Goal: Find specific page/section: Find specific page/section

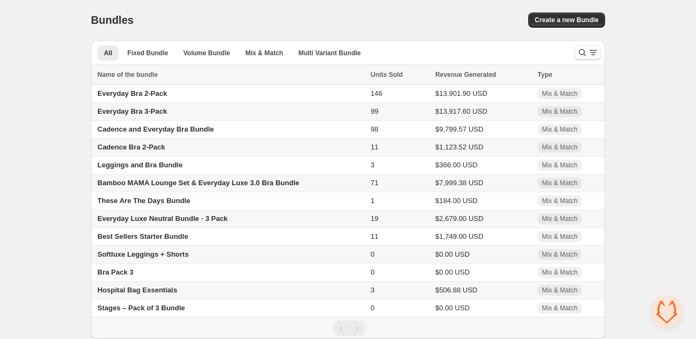
scroll to position [2, 0]
click at [140, 93] on span "Everyday Bra 2-Pack" at bounding box center [132, 93] width 70 height 8
click at [155, 109] on span "Everyday Bra 3-Pack" at bounding box center [132, 111] width 70 height 8
click at [132, 93] on span "Everyday Bra 2-Pack" at bounding box center [132, 94] width 70 height 8
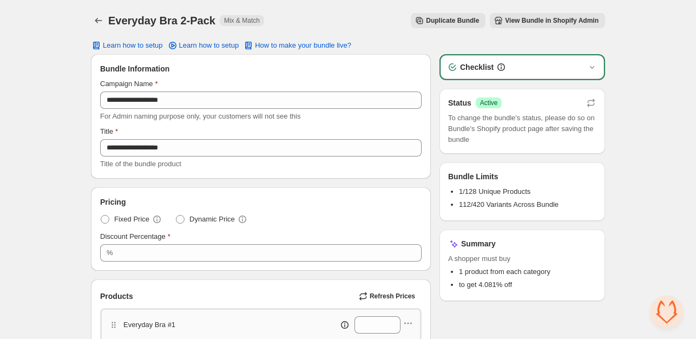
click at [532, 24] on span "View Bundle in Shopify Admin" at bounding box center [552, 20] width 94 height 9
click at [91, 18] on button "Back" at bounding box center [98, 20] width 15 height 15
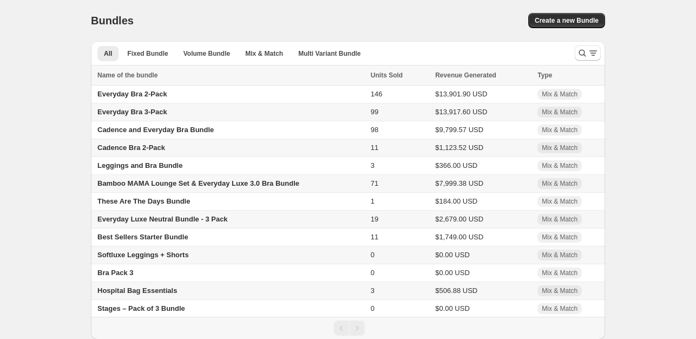
click at [147, 112] on span "Everyday Bra 3-Pack" at bounding box center [132, 112] width 70 height 8
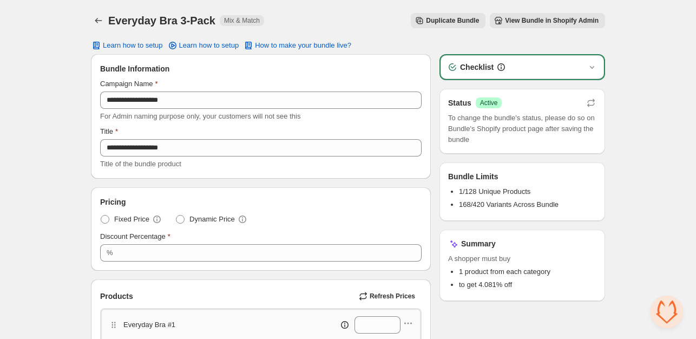
click at [535, 22] on span "View Bundle in Shopify Admin" at bounding box center [552, 20] width 94 height 9
click at [99, 22] on icon "Back" at bounding box center [98, 20] width 11 height 11
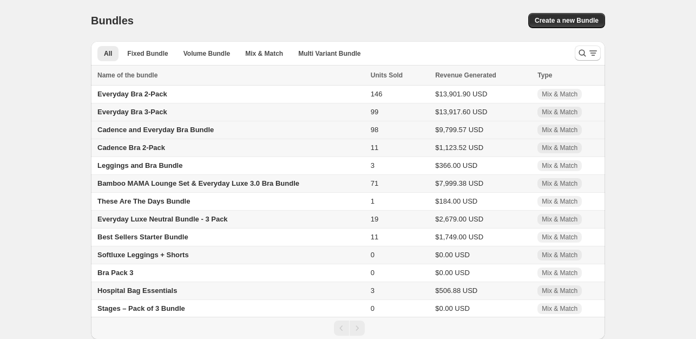
click at [151, 130] on span "Cadence and Everyday Bra Bundle" at bounding box center [155, 130] width 116 height 8
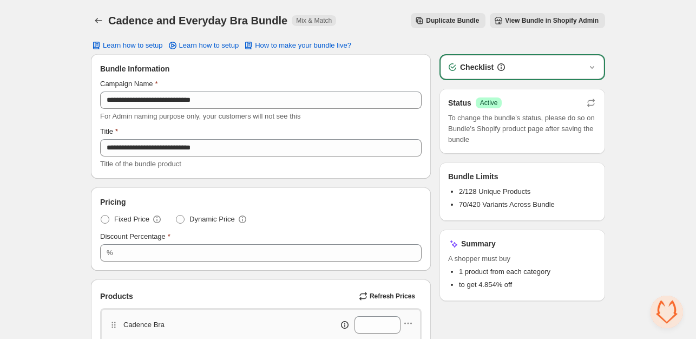
click at [519, 17] on span "View Bundle in Shopify Admin" at bounding box center [552, 20] width 94 height 9
click at [96, 20] on icon "Back" at bounding box center [98, 20] width 7 height 5
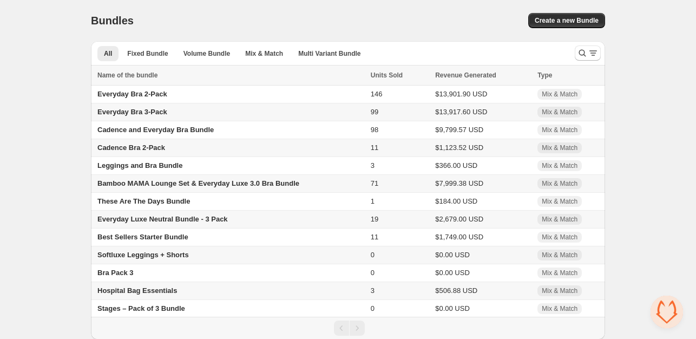
click at [130, 149] on span "Cadence Bra 2-Pack" at bounding box center [131, 147] width 68 height 8
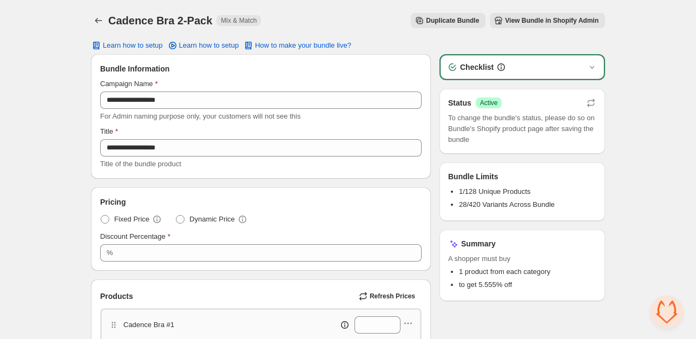
click at [524, 20] on span "View Bundle in Shopify Admin" at bounding box center [552, 20] width 94 height 9
click at [99, 22] on icon "Back" at bounding box center [98, 20] width 11 height 11
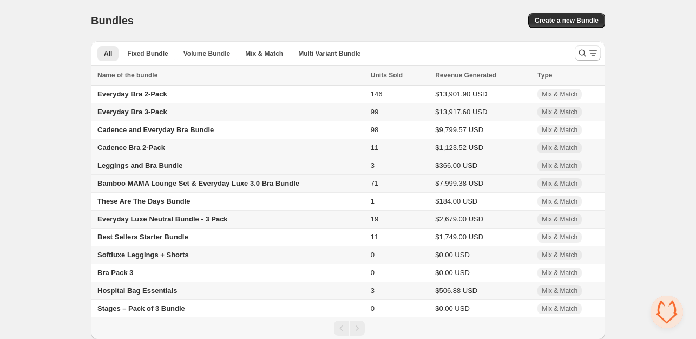
click at [137, 168] on span "Leggings and Bra Bundle" at bounding box center [139, 165] width 85 height 8
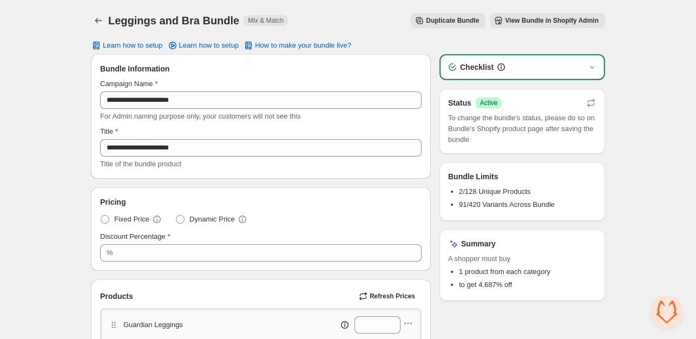
click at [550, 17] on span "View Bundle in Shopify Admin" at bounding box center [552, 20] width 94 height 9
click at [98, 23] on icon "Back" at bounding box center [98, 20] width 11 height 11
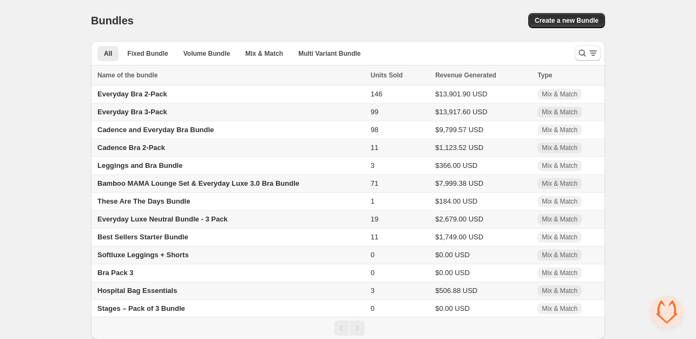
click at [147, 185] on span "Bamboo MAMA Lounge Set & Everyday Luxe 3.0 Bra Bundle" at bounding box center [198, 183] width 202 height 8
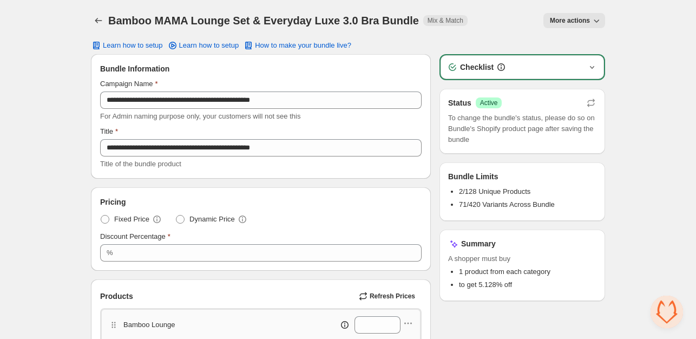
click at [589, 64] on icon "button" at bounding box center [592, 67] width 11 height 11
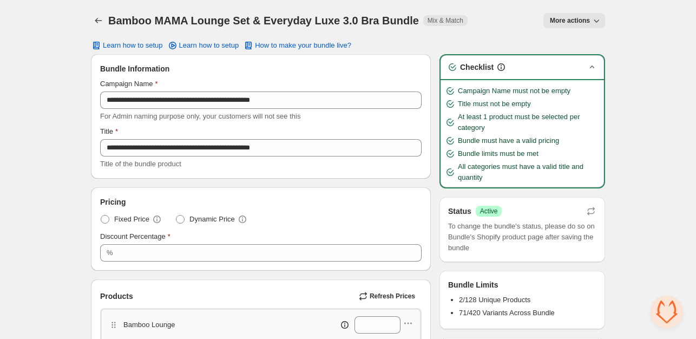
click at [589, 64] on icon "button" at bounding box center [592, 67] width 11 height 11
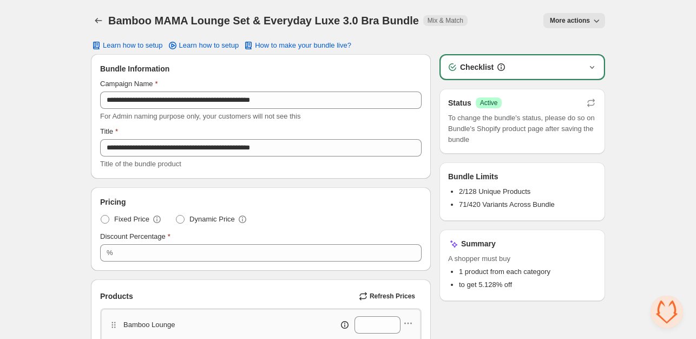
click at [593, 20] on icon "button" at bounding box center [596, 20] width 11 height 11
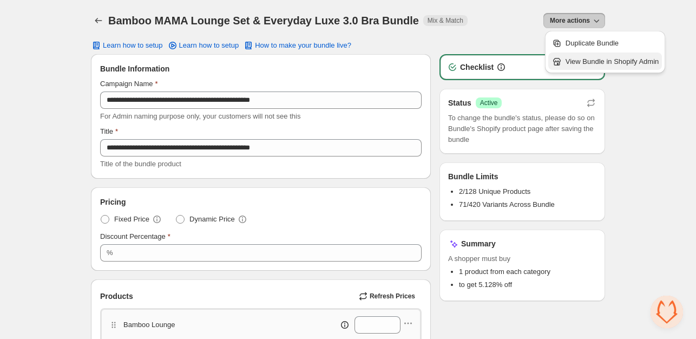
click at [600, 64] on span "View Bundle in Shopify Admin" at bounding box center [612, 61] width 93 height 11
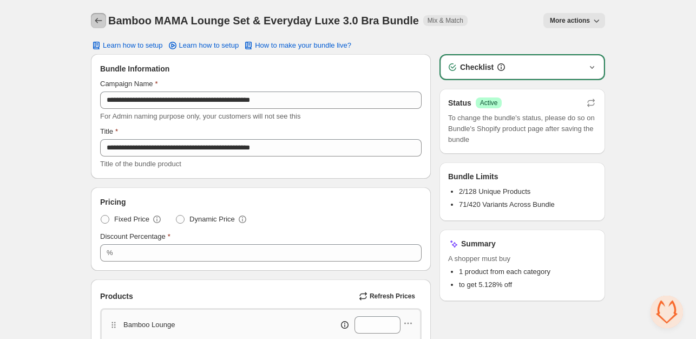
click at [102, 22] on icon "Back" at bounding box center [98, 20] width 11 height 11
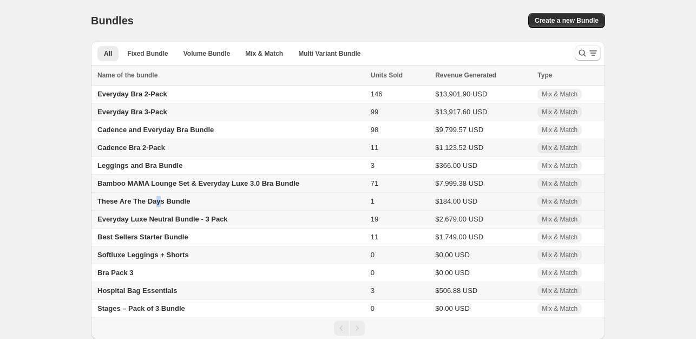
click at [158, 201] on span "These Are The Days Bundle" at bounding box center [143, 201] width 93 height 8
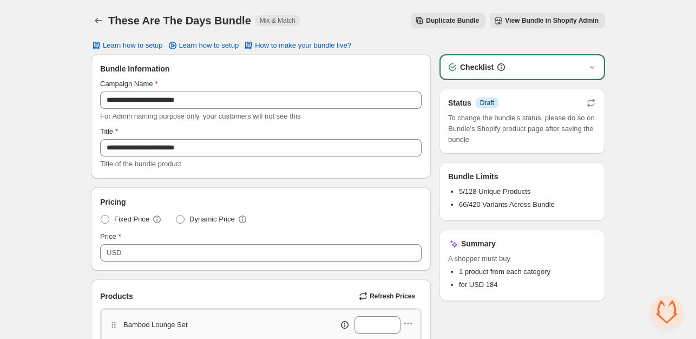
click at [523, 17] on span "View Bundle in Shopify Admin" at bounding box center [552, 20] width 94 height 9
click at [102, 22] on icon "Back" at bounding box center [98, 20] width 11 height 11
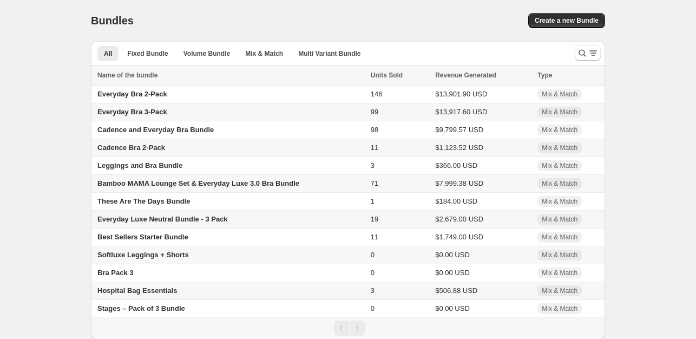
click at [152, 220] on span "Everyday Luxe Neutral Bundle - 3 Pack" at bounding box center [162, 219] width 130 height 8
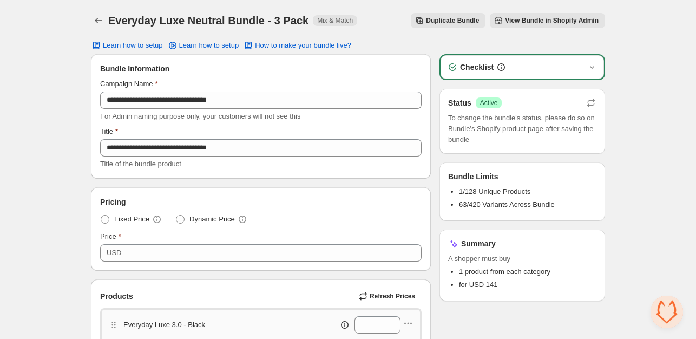
click at [542, 19] on span "View Bundle in Shopify Admin" at bounding box center [552, 20] width 94 height 9
click at [94, 20] on icon "Back" at bounding box center [98, 20] width 11 height 11
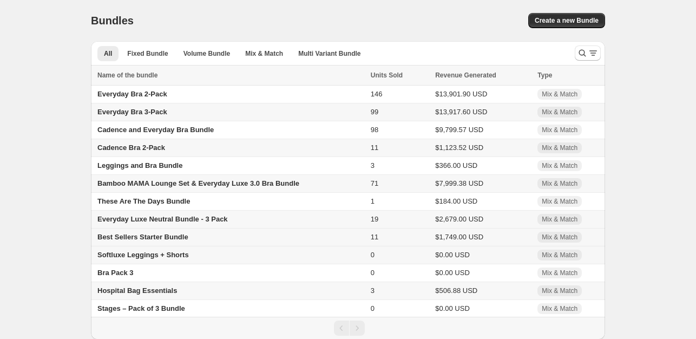
click at [159, 238] on span "Best Sellers Starter Bundle" at bounding box center [142, 237] width 91 height 8
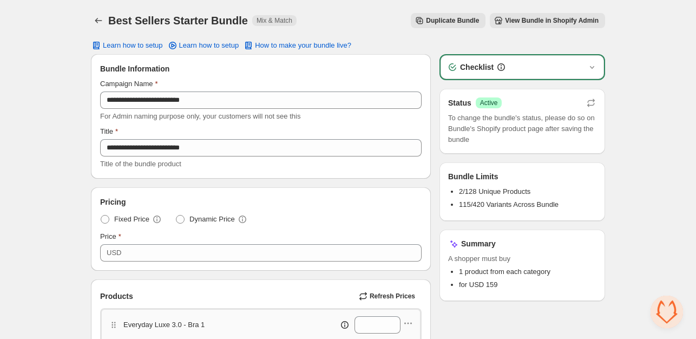
click at [571, 18] on span "View Bundle in Shopify Admin" at bounding box center [552, 20] width 94 height 9
click at [103, 23] on icon "Back" at bounding box center [98, 20] width 11 height 11
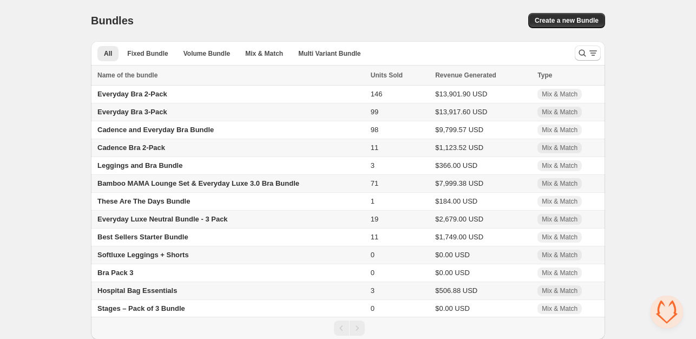
click at [144, 257] on span "Softluxe Leggings + Shorts" at bounding box center [142, 255] width 91 height 8
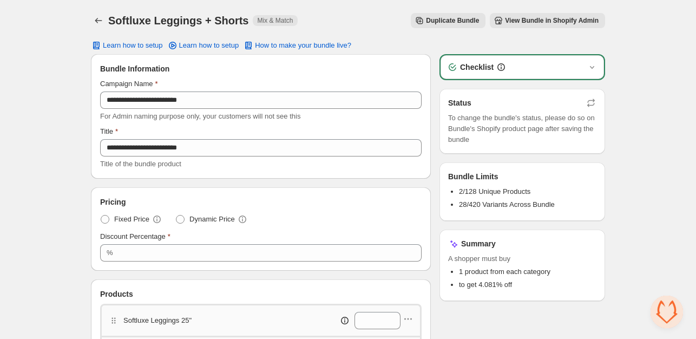
click at [516, 19] on span "View Bundle in Shopify Admin" at bounding box center [552, 20] width 94 height 9
click at [101, 24] on icon "Back" at bounding box center [98, 20] width 11 height 11
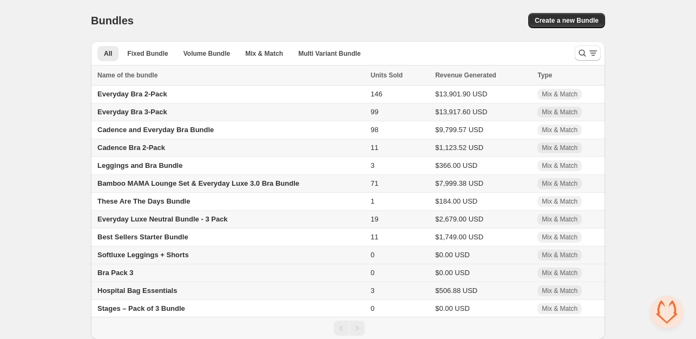
click at [119, 273] on span "Bra Pack 3" at bounding box center [115, 272] width 36 height 8
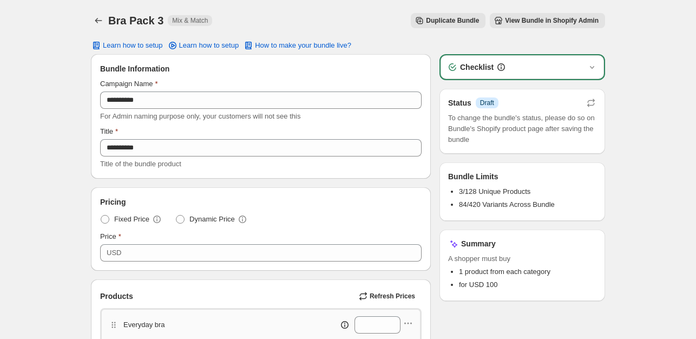
click at [531, 22] on span "View Bundle in Shopify Admin" at bounding box center [552, 20] width 94 height 9
click at [95, 18] on icon "Back" at bounding box center [98, 20] width 11 height 11
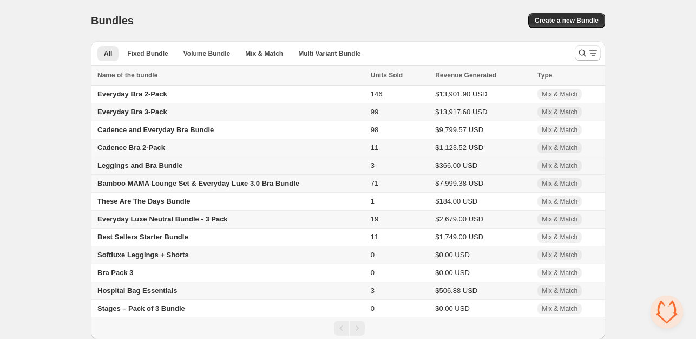
scroll to position [2, 0]
click at [143, 288] on span "Hospital Bag Essentials" at bounding box center [137, 290] width 80 height 8
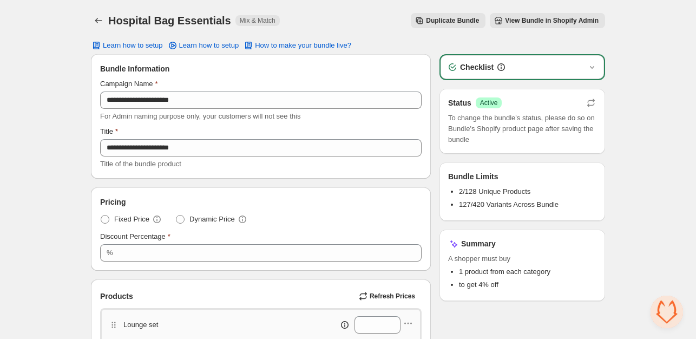
click at [543, 19] on span "View Bundle in Shopify Admin" at bounding box center [552, 20] width 94 height 9
click at [100, 21] on icon "Back" at bounding box center [98, 20] width 7 height 5
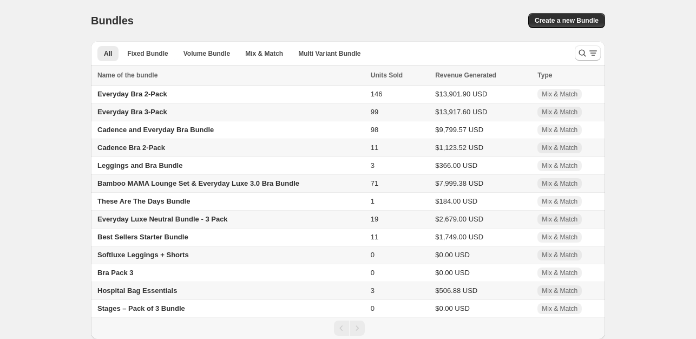
scroll to position [2, 0]
click at [281, 12] on div "Bundles" at bounding box center [208, 19] width 235 height 15
click at [138, 312] on td "Stages – Pack of 3 Bundle" at bounding box center [229, 308] width 277 height 18
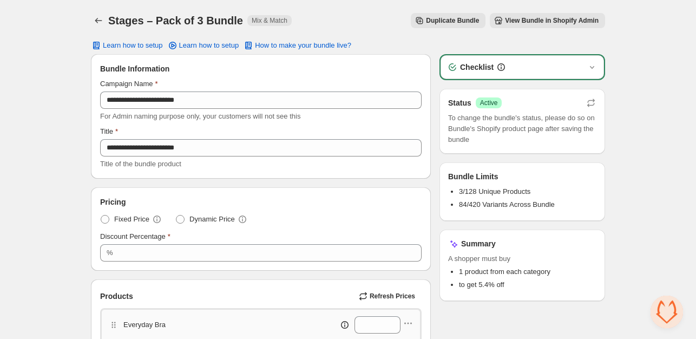
click at [544, 22] on span "View Bundle in Shopify Admin" at bounding box center [552, 20] width 94 height 9
